Goal: Find specific page/section: Find specific page/section

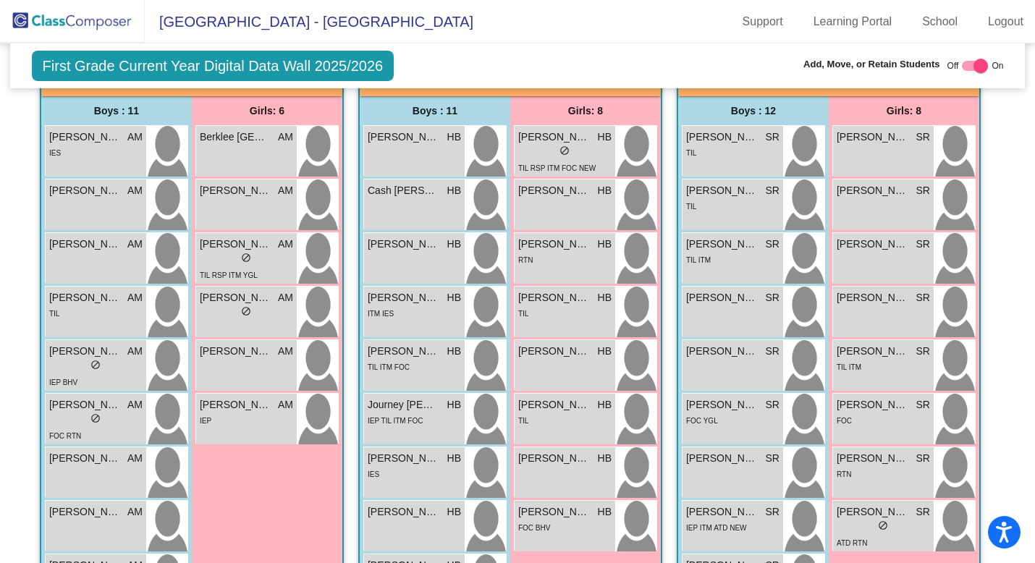
scroll to position [1180, 0]
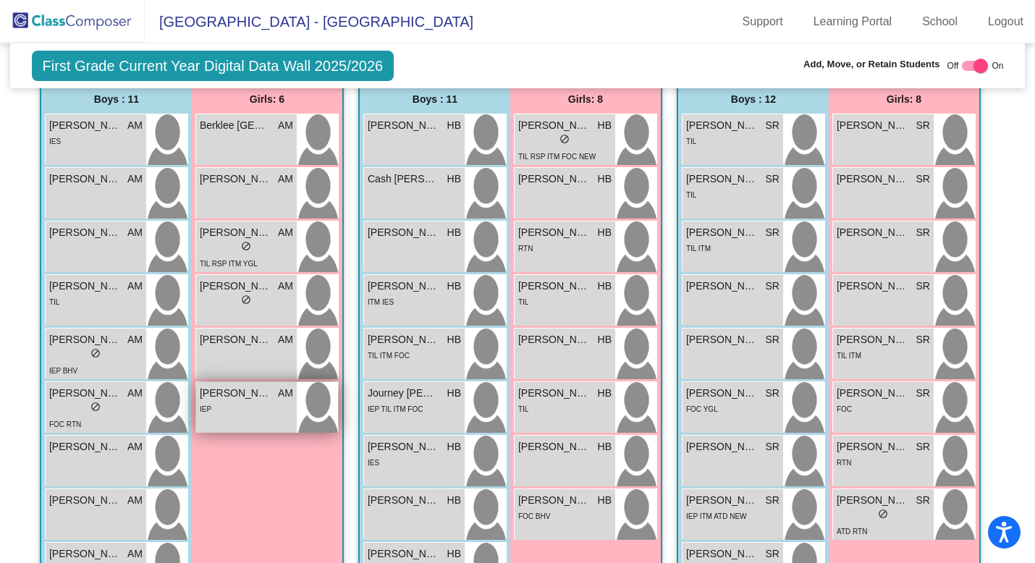
click at [232, 410] on div "IEP" at bounding box center [246, 408] width 93 height 15
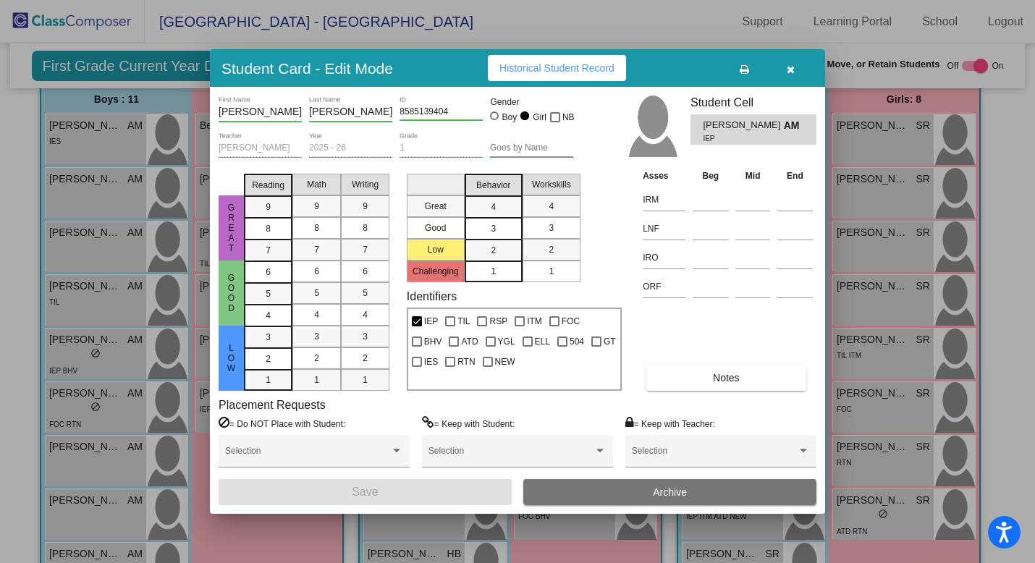
click at [790, 71] on icon "button" at bounding box center [791, 69] width 8 height 10
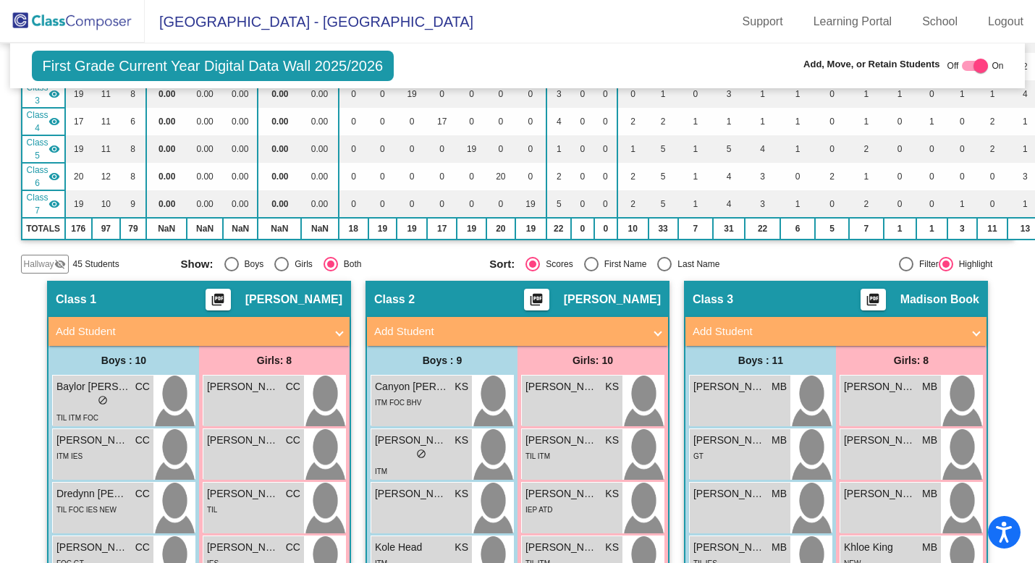
scroll to position [0, 0]
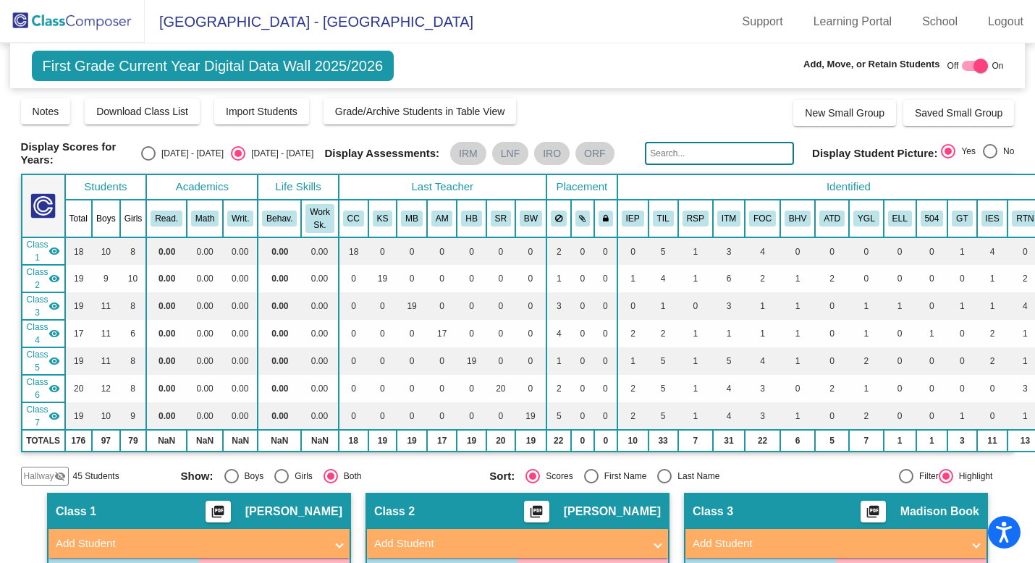
click at [30, 470] on span "Hallway" at bounding box center [39, 476] width 30 height 13
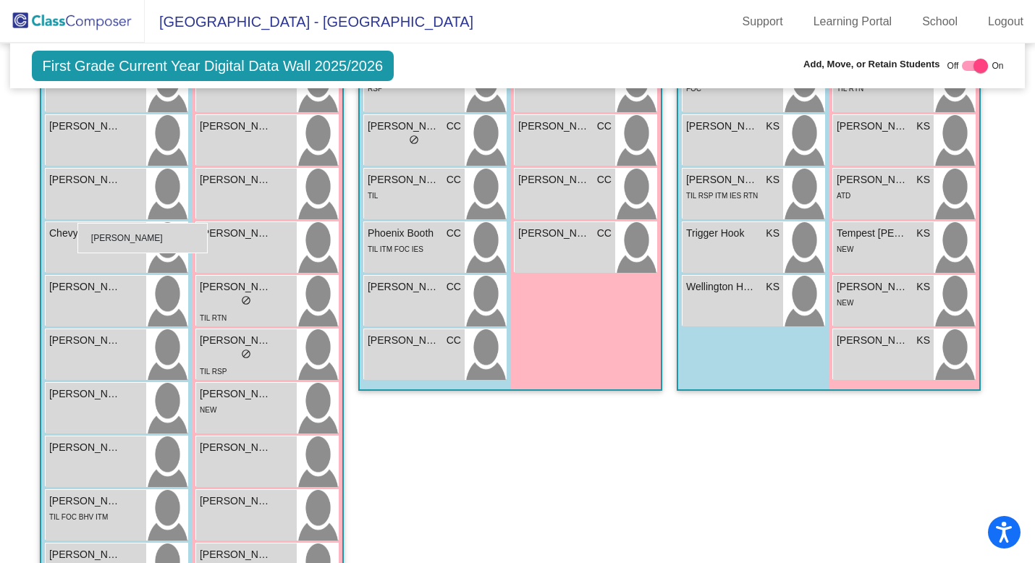
scroll to position [703, 0]
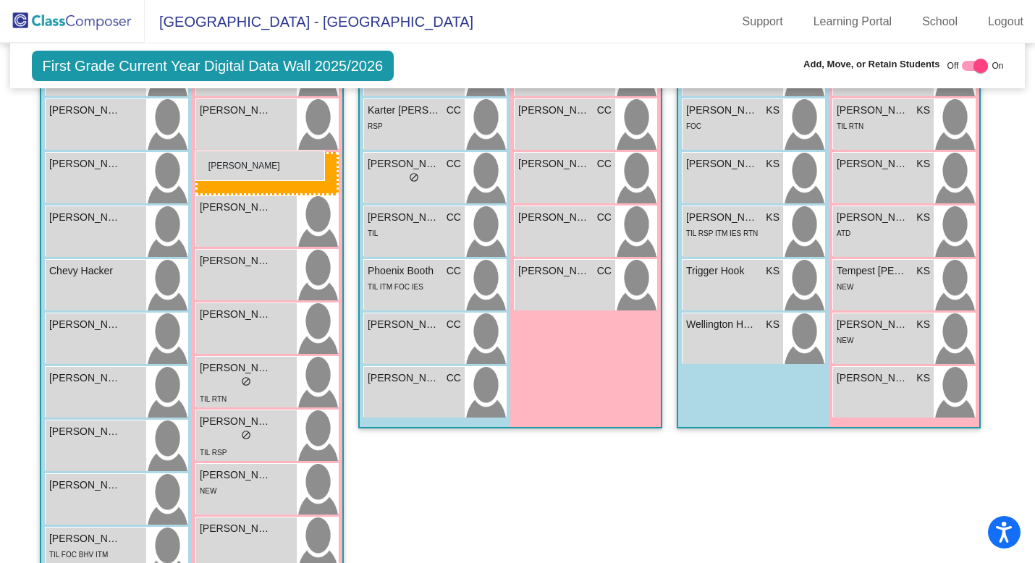
drag, startPoint x: 422, startPoint y: 349, endPoint x: 195, endPoint y: 151, distance: 301.6
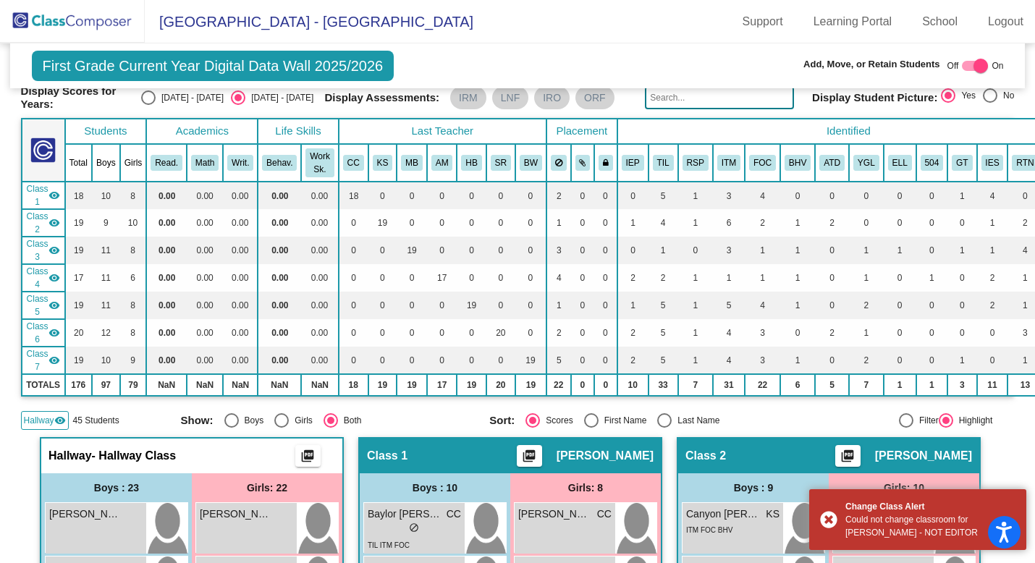
scroll to position [0, 0]
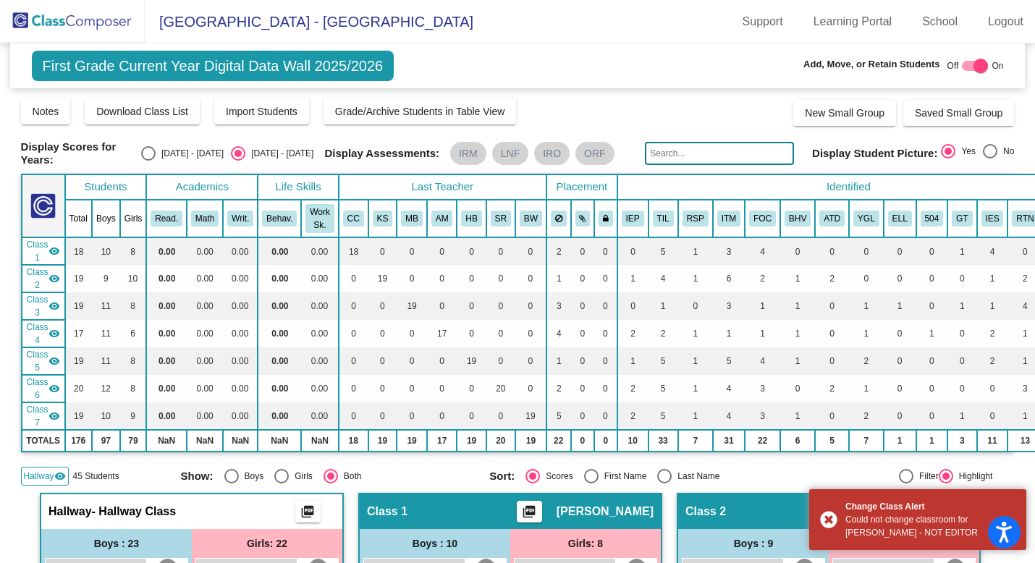
click at [62, 17] on img at bounding box center [72, 21] width 145 height 43
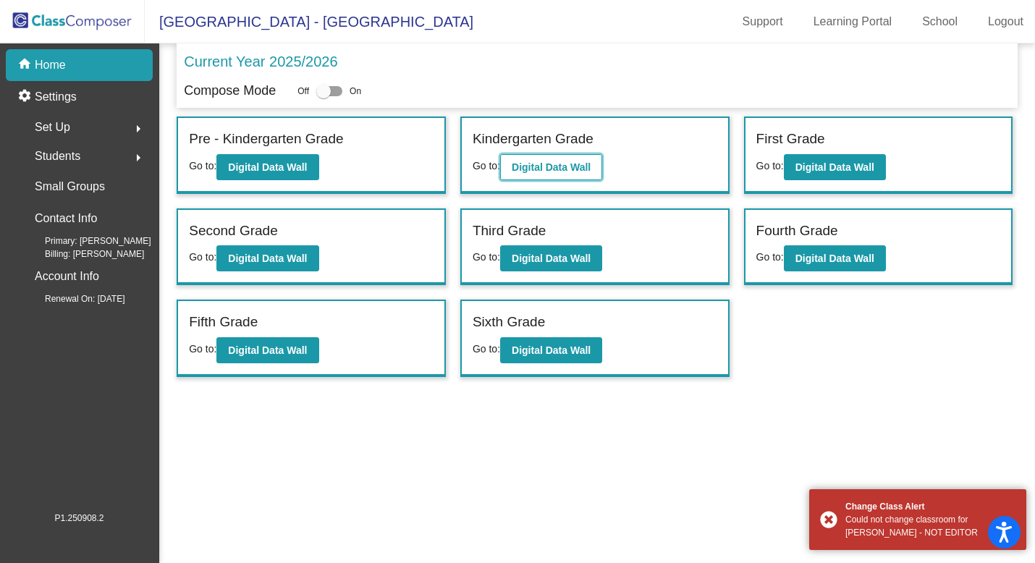
click at [562, 177] on button "Digital Data Wall" at bounding box center [551, 167] width 102 height 26
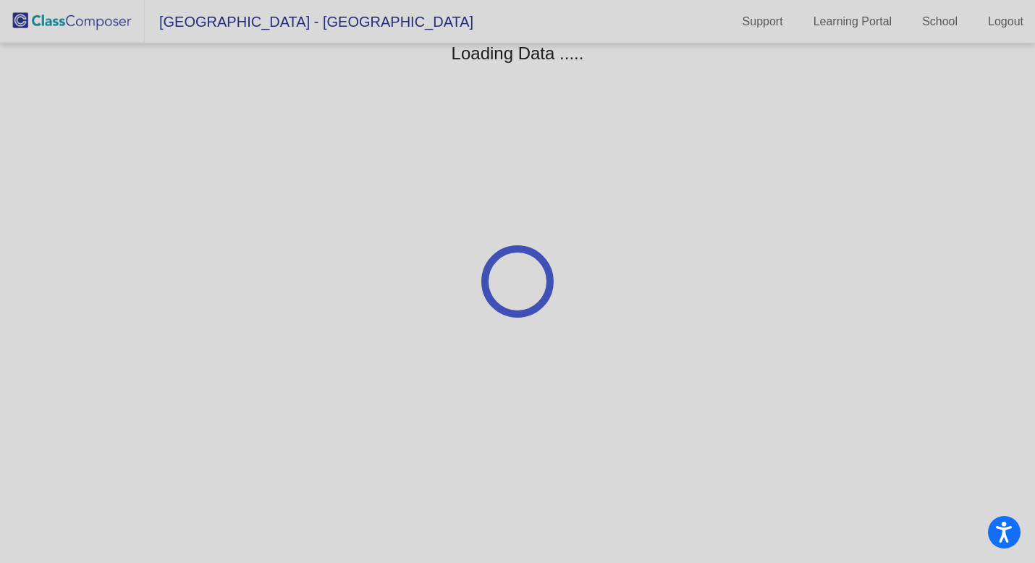
click at [48, 14] on div at bounding box center [517, 281] width 1035 height 563
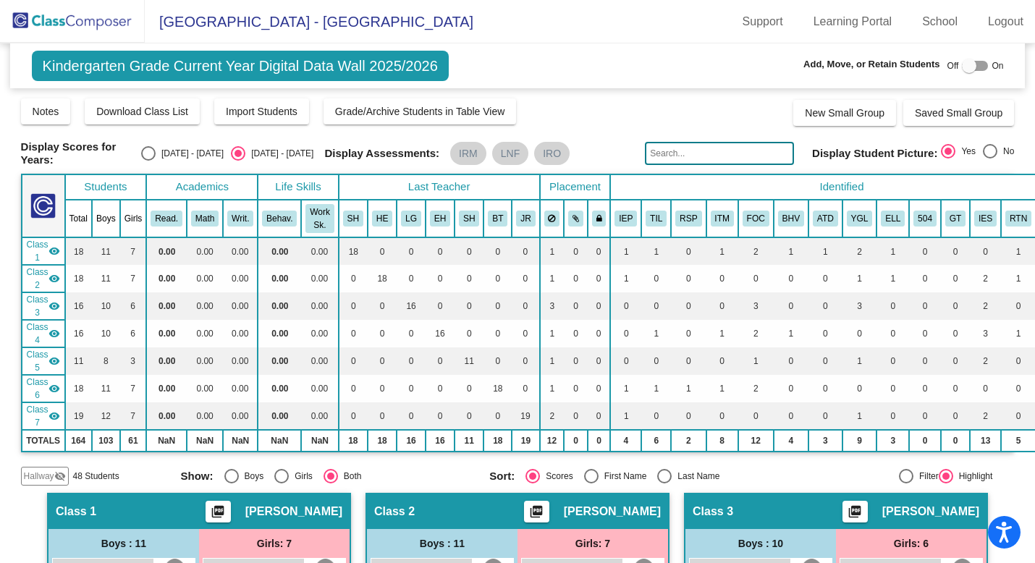
click at [81, 28] on img at bounding box center [72, 21] width 145 height 43
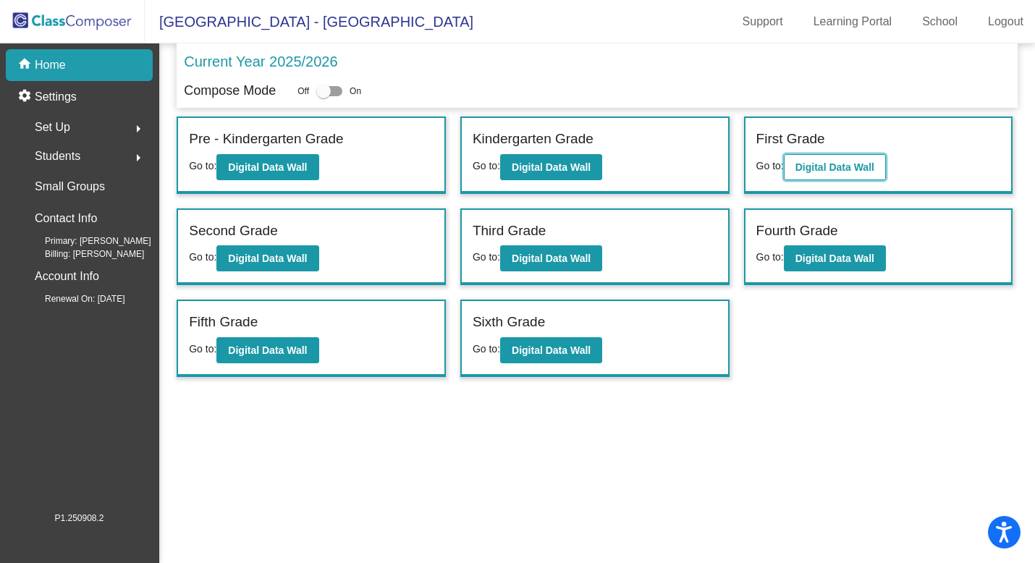
click at [848, 166] on b "Digital Data Wall" at bounding box center [834, 167] width 79 height 12
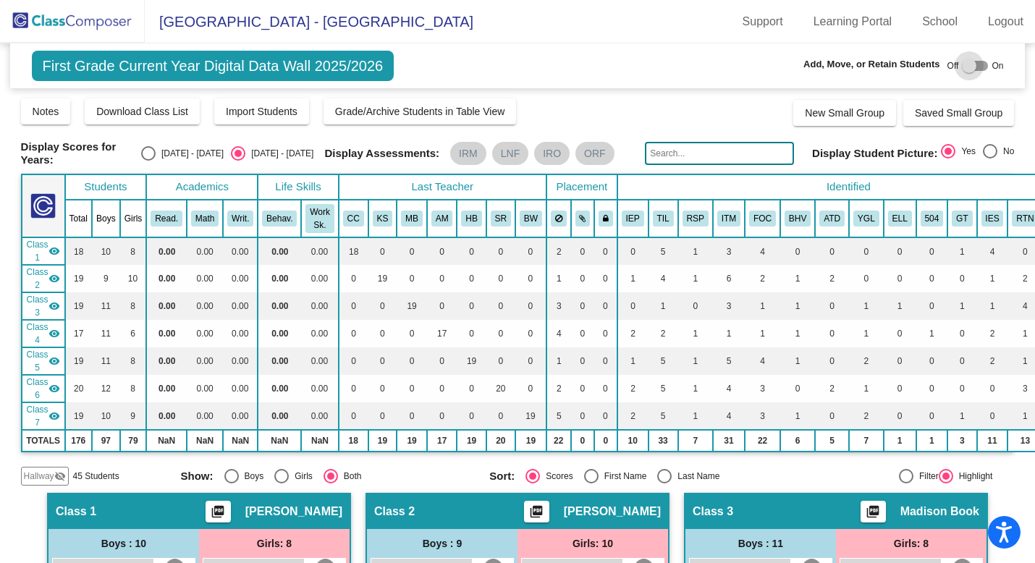
click at [963, 67] on div at bounding box center [969, 66] width 14 height 14
checkbox input "true"
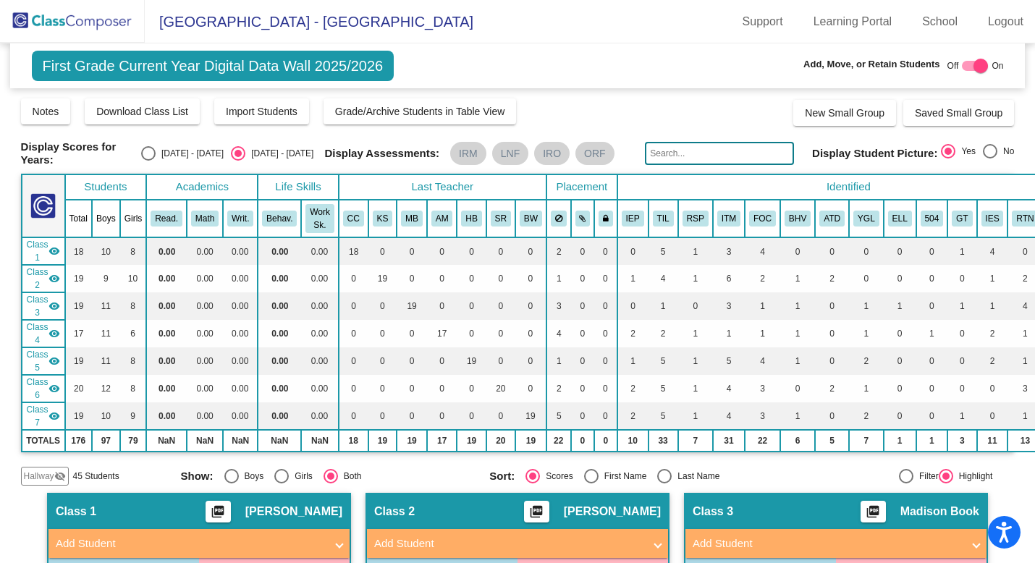
click at [53, 474] on span "Hallway" at bounding box center [39, 476] width 30 height 13
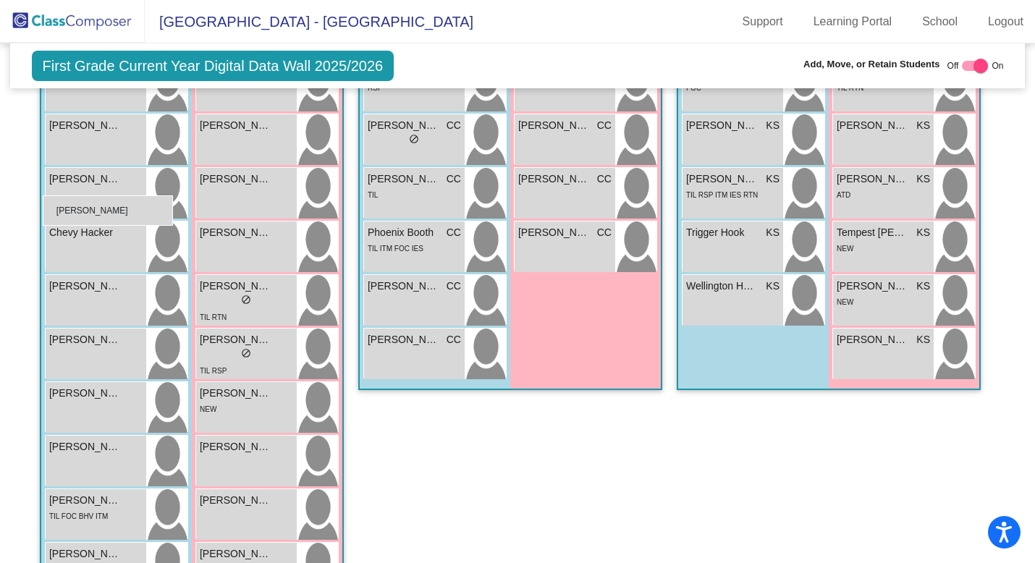
scroll to position [719, 0]
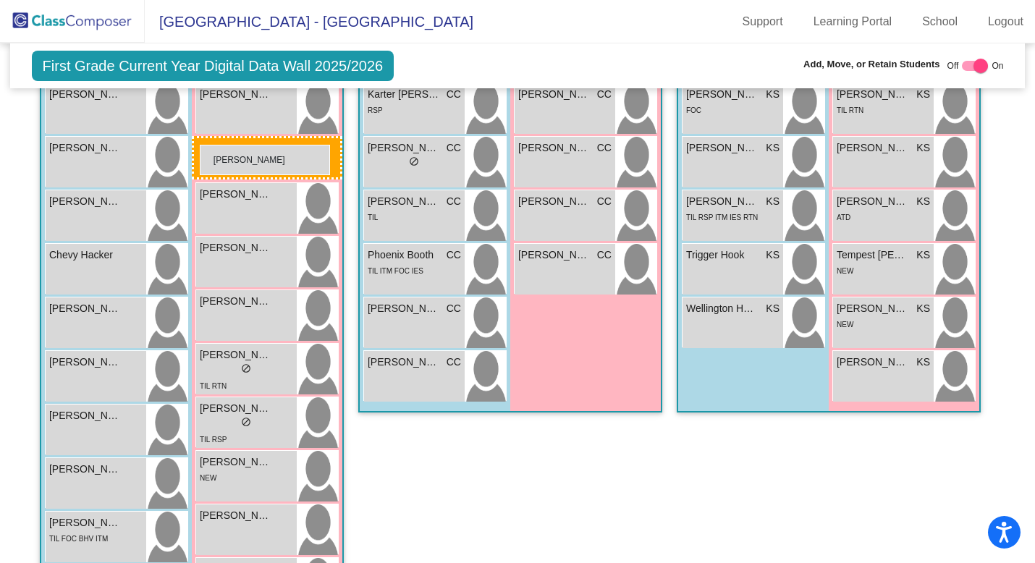
drag, startPoint x: 387, startPoint y: 242, endPoint x: 200, endPoint y: 143, distance: 211.7
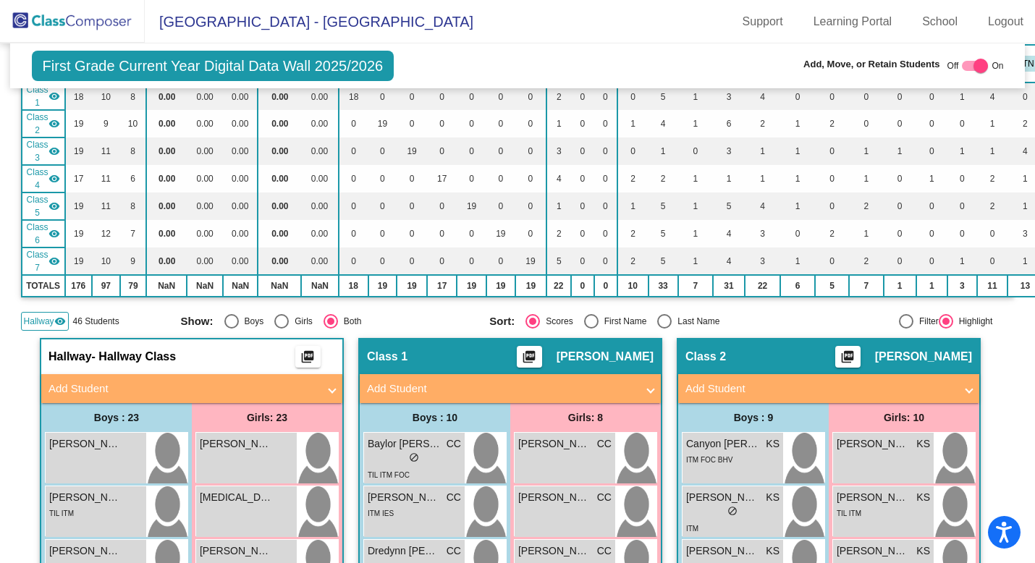
scroll to position [152, 0]
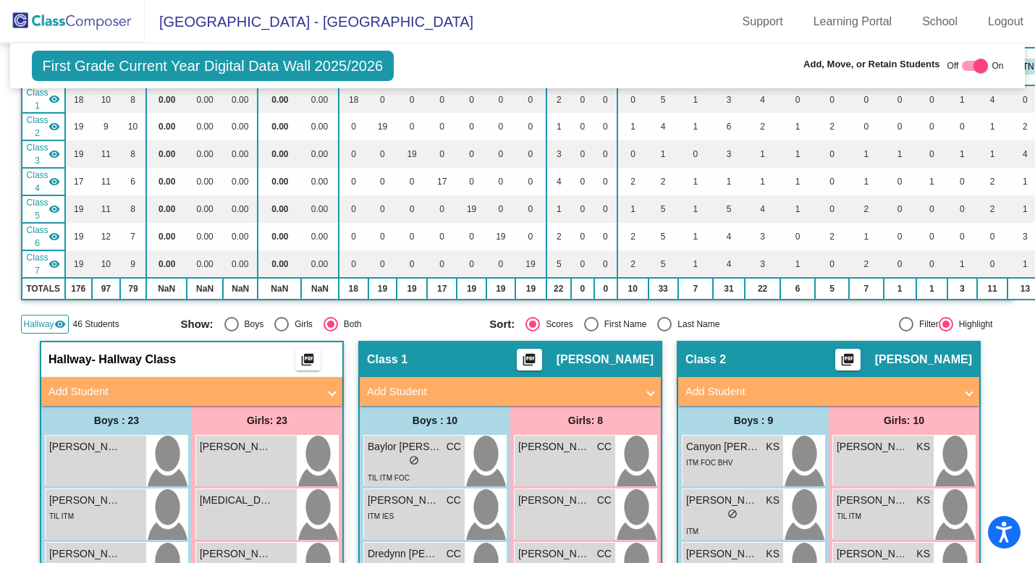
click at [39, 320] on span "Hallway" at bounding box center [39, 324] width 30 height 13
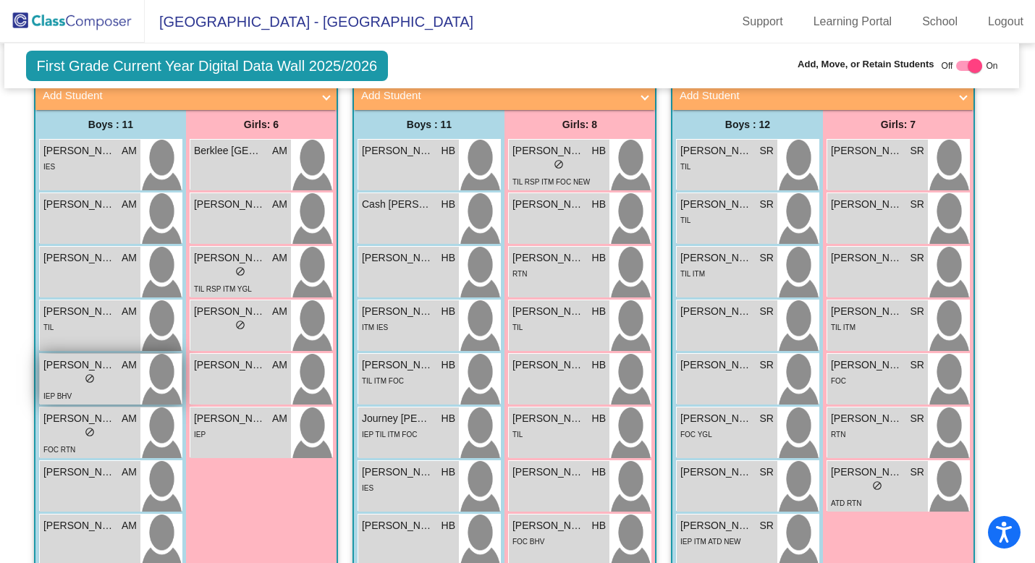
scroll to position [1149, 6]
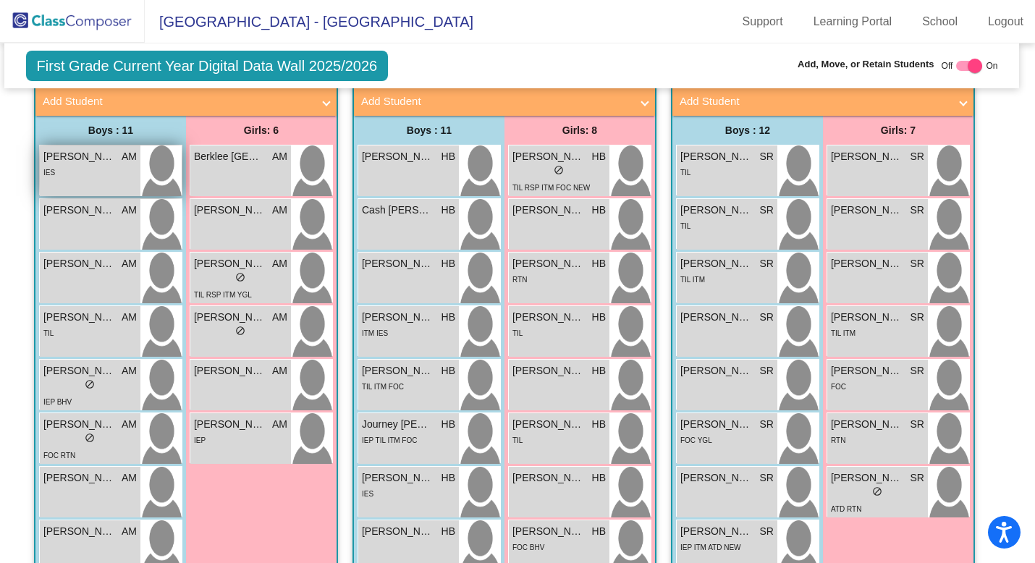
click at [97, 170] on div "IES" at bounding box center [89, 171] width 93 height 15
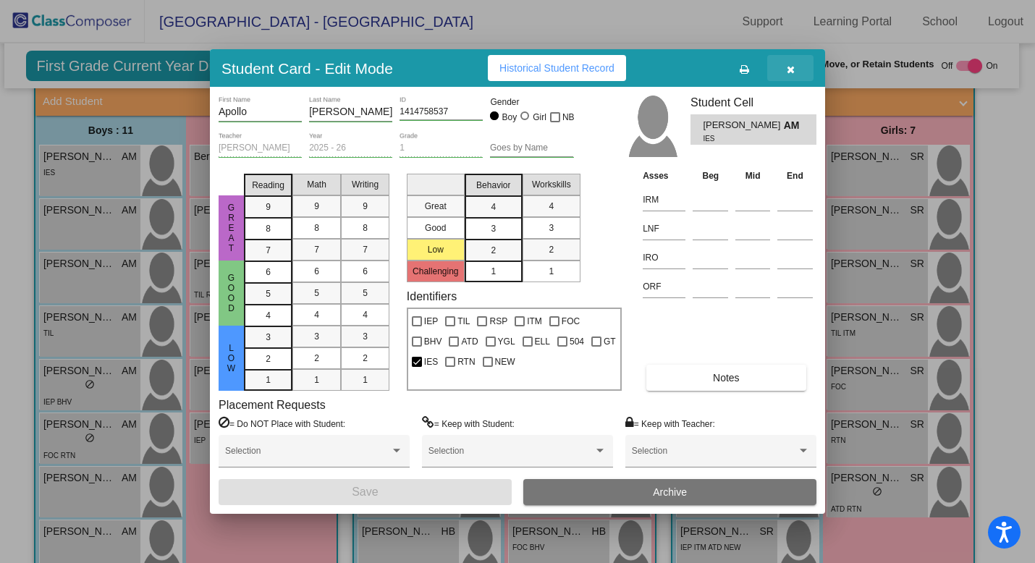
click at [790, 71] on icon "button" at bounding box center [791, 69] width 8 height 10
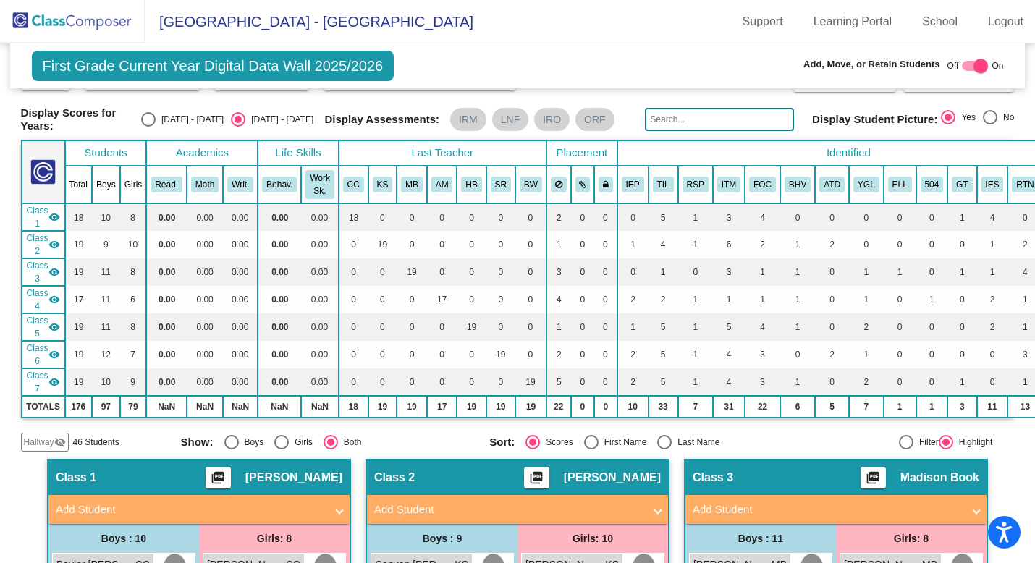
scroll to position [20, 0]
